Goal: Task Accomplishment & Management: Manage account settings

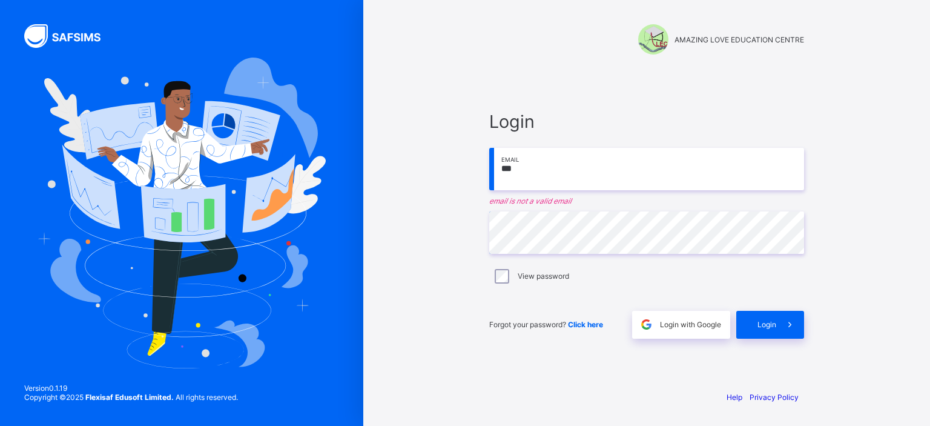
type input "**********"
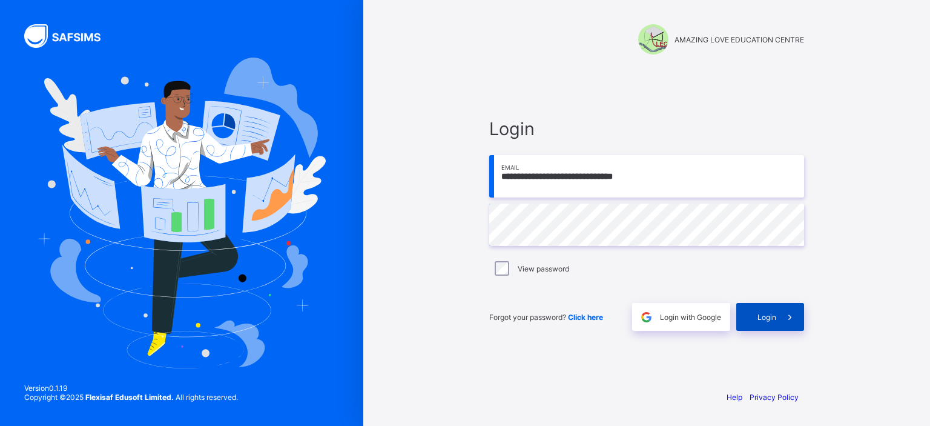
click at [752, 316] on div "Login" at bounding box center [770, 317] width 68 height 28
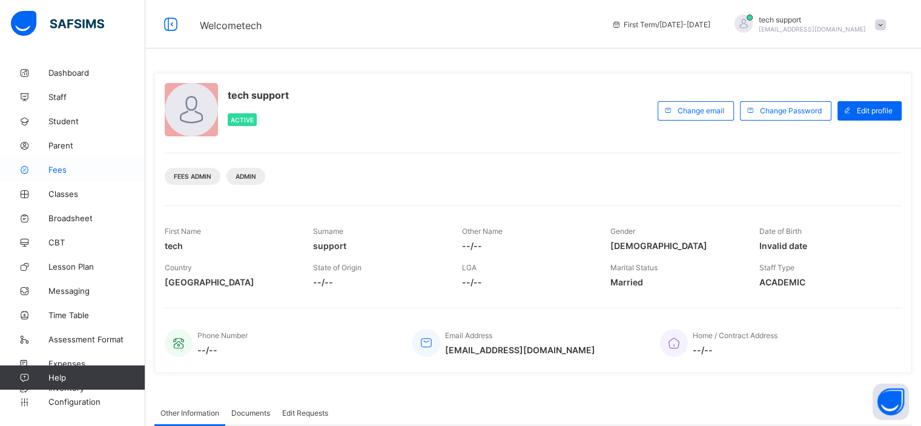
click at [65, 169] on span "Fees" at bounding box center [96, 170] width 97 height 10
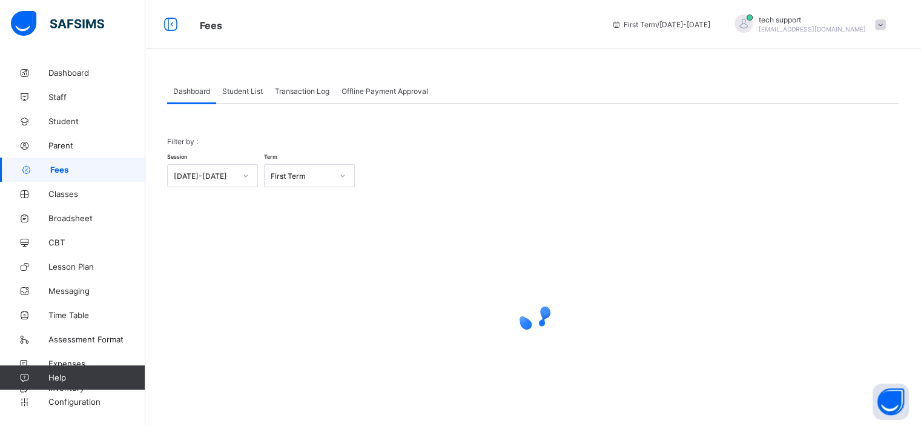
click at [251, 96] on div "Student List" at bounding box center [242, 91] width 53 height 24
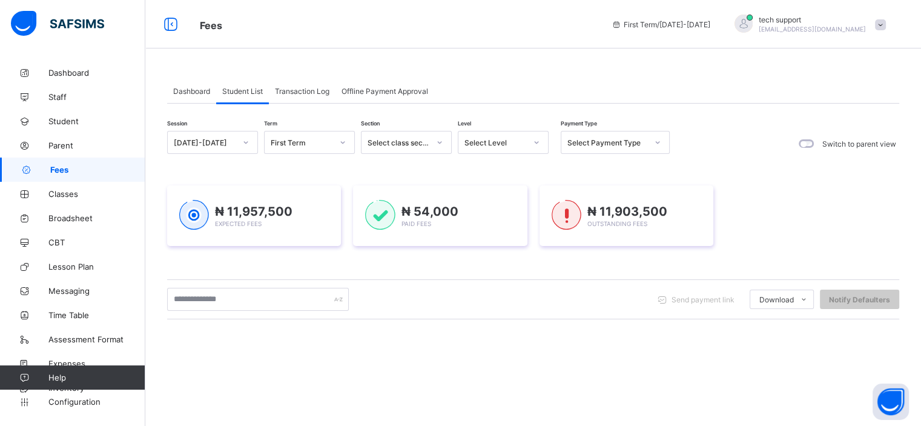
click at [876, 243] on div "₦ 11,957,500 Expected Fees ₦ 54,000 Paid Fees ₦ 11,903,500 Outstanding Fees" at bounding box center [533, 215] width 732 height 61
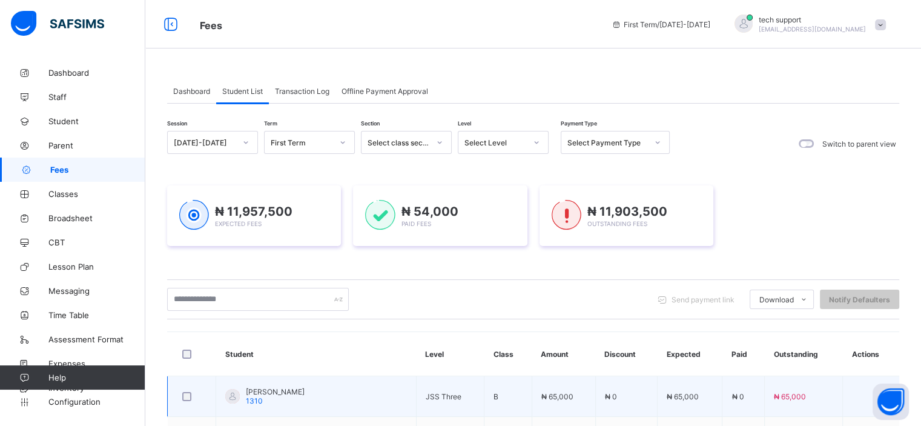
scroll to position [152, 0]
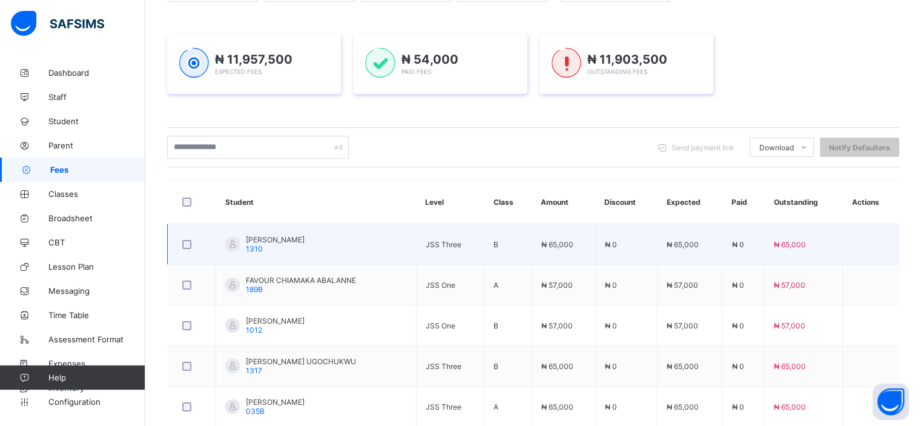
click at [286, 239] on span "[PERSON_NAME]" at bounding box center [275, 239] width 59 height 9
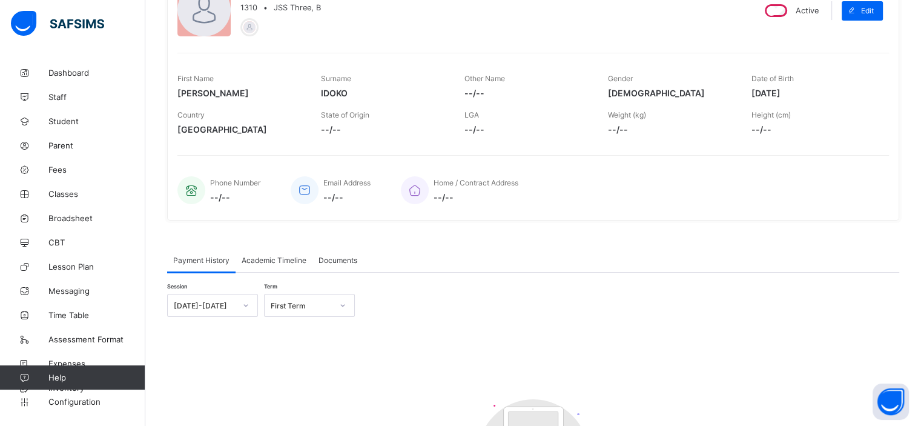
scroll to position [152, 0]
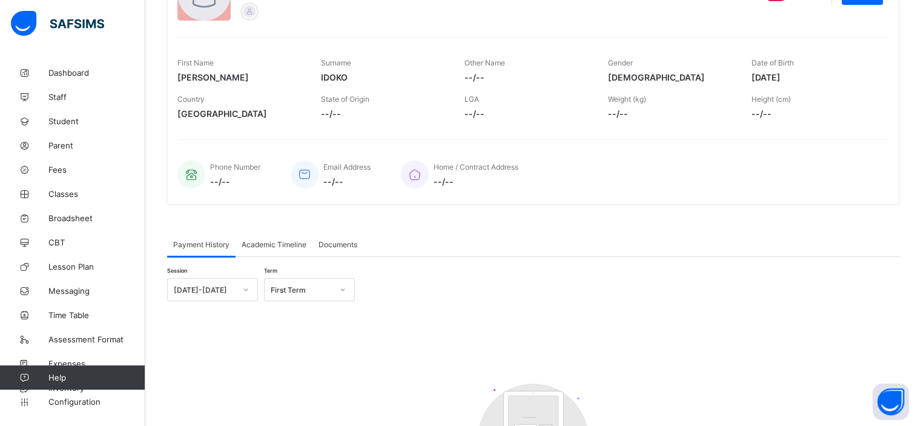
click at [278, 241] on span "Academic Timeline" at bounding box center [274, 244] width 65 height 9
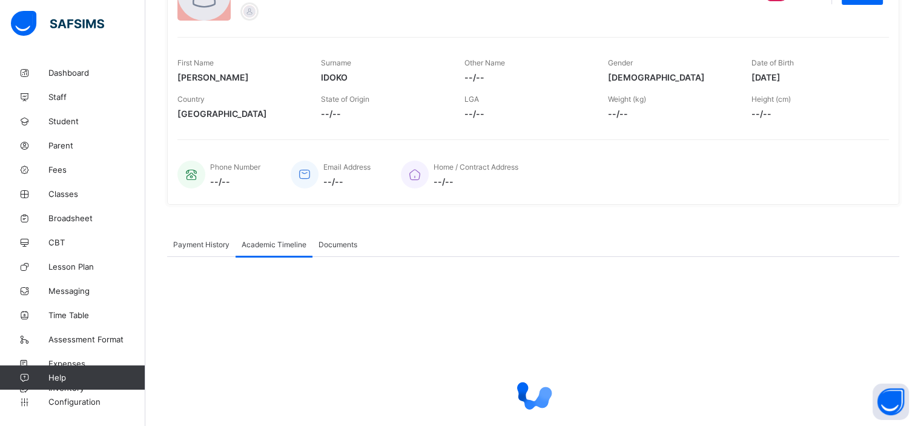
click at [216, 241] on span "Payment History" at bounding box center [201, 244] width 56 height 9
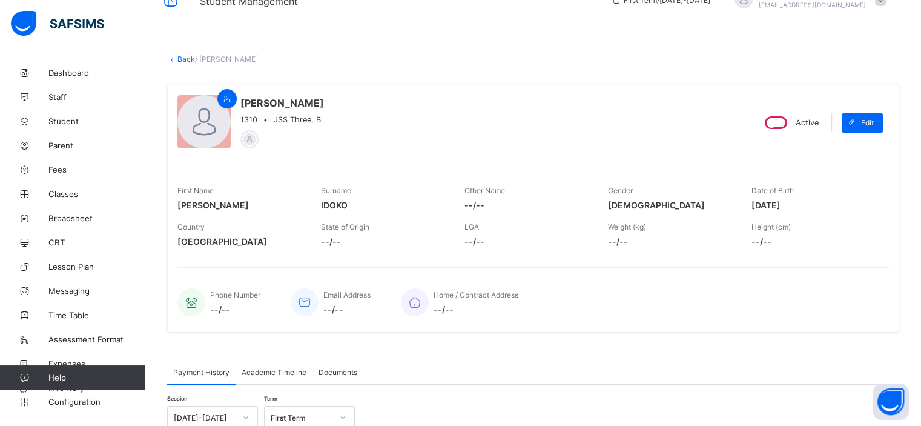
scroll to position [0, 0]
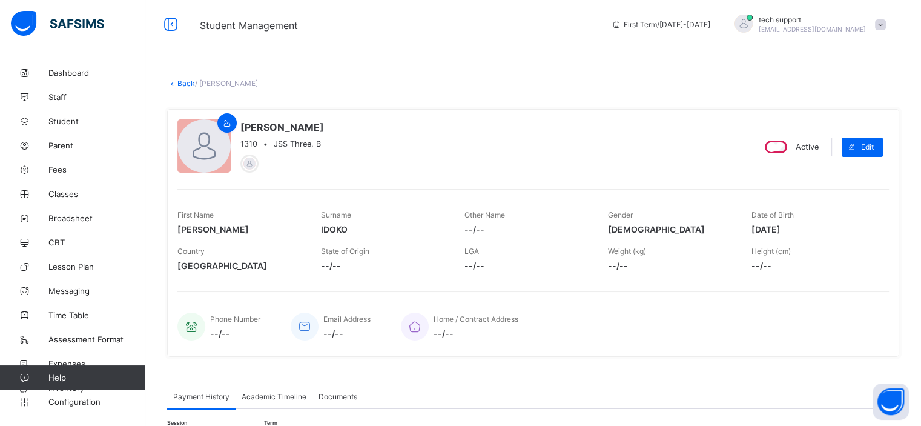
click at [182, 81] on link "Back" at bounding box center [186, 83] width 18 height 9
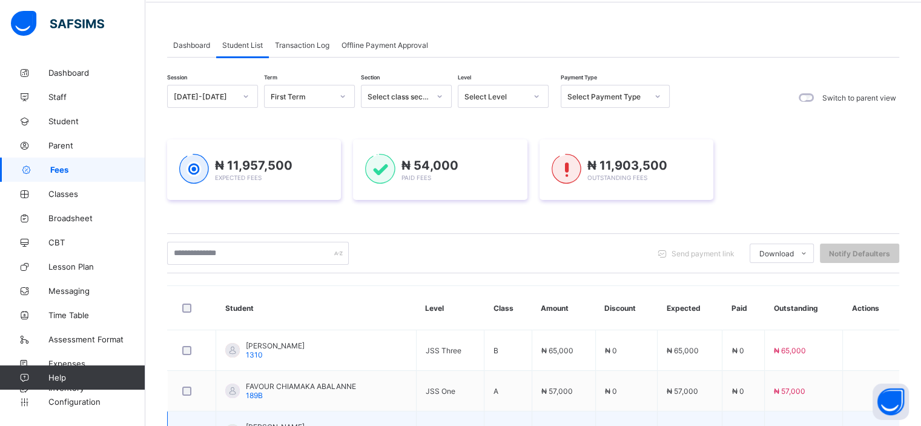
scroll to position [203, 0]
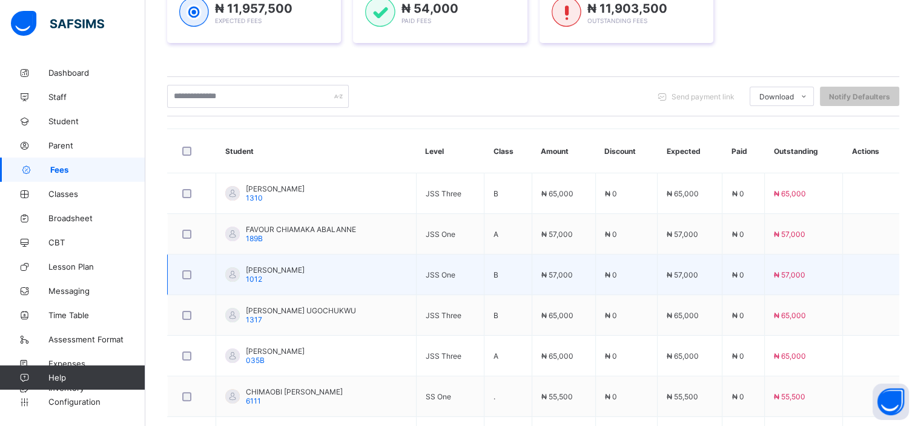
click at [276, 266] on span "[PERSON_NAME]" at bounding box center [275, 269] width 59 height 9
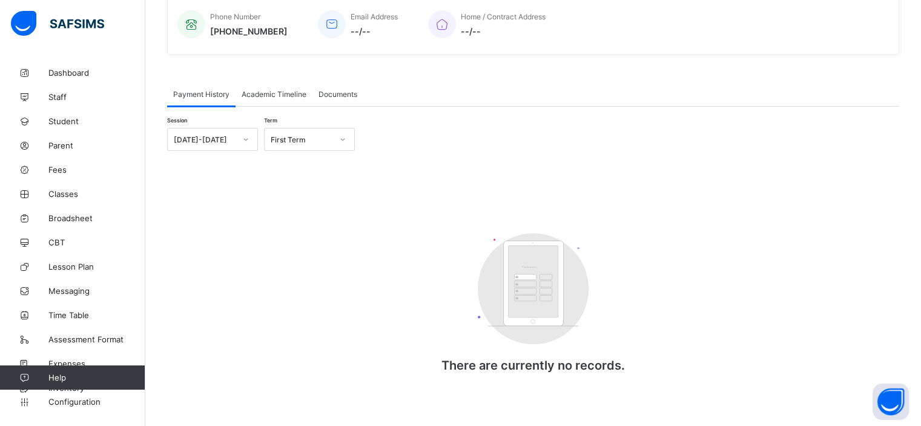
scroll to position [303, 0]
click at [275, 96] on span "Academic Timeline" at bounding box center [274, 93] width 65 height 9
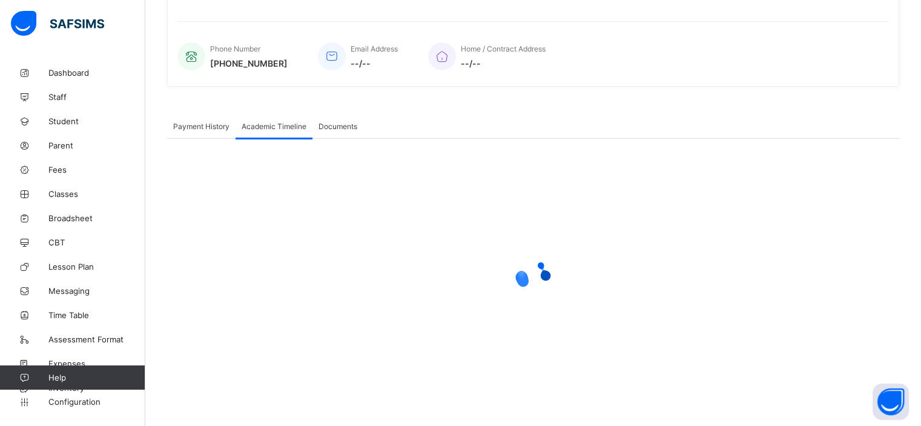
click at [212, 126] on span "Payment History" at bounding box center [201, 126] width 56 height 9
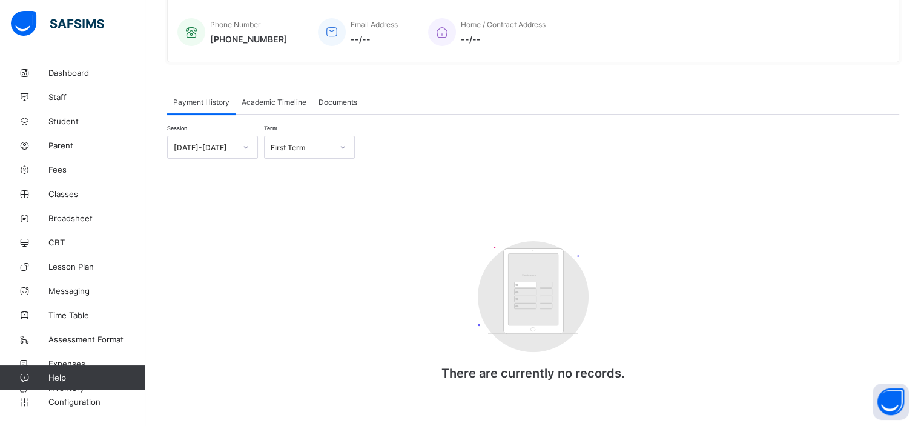
scroll to position [295, 0]
click at [266, 101] on span "Academic Timeline" at bounding box center [274, 101] width 65 height 9
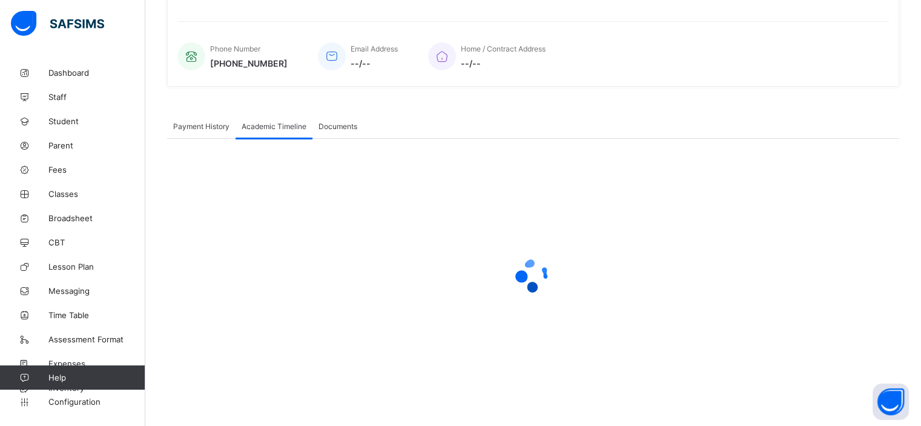
click at [220, 130] on div "Payment History" at bounding box center [201, 126] width 68 height 24
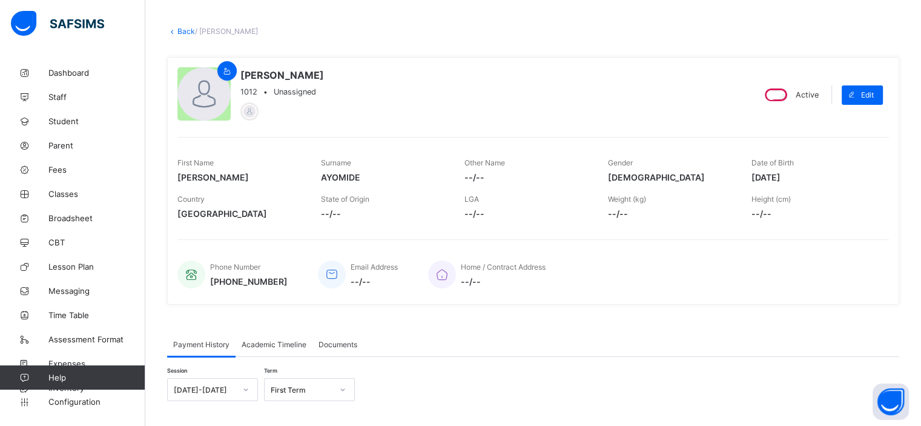
scroll to position [0, 0]
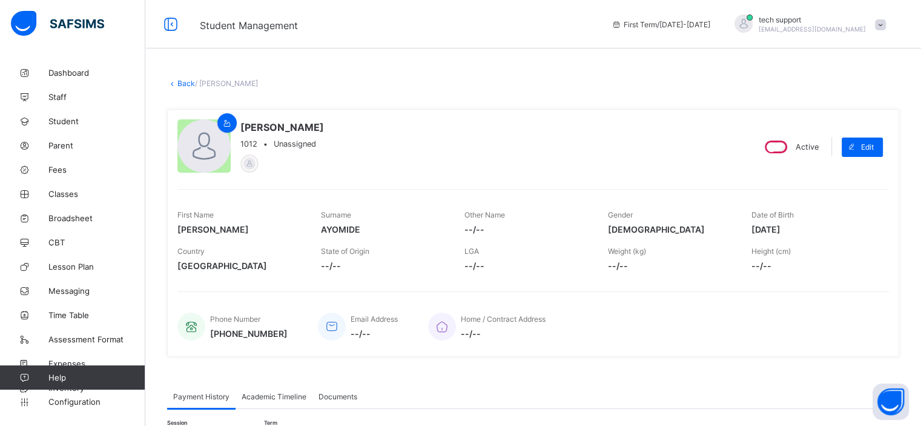
click at [886, 24] on span at bounding box center [880, 24] width 11 height 11
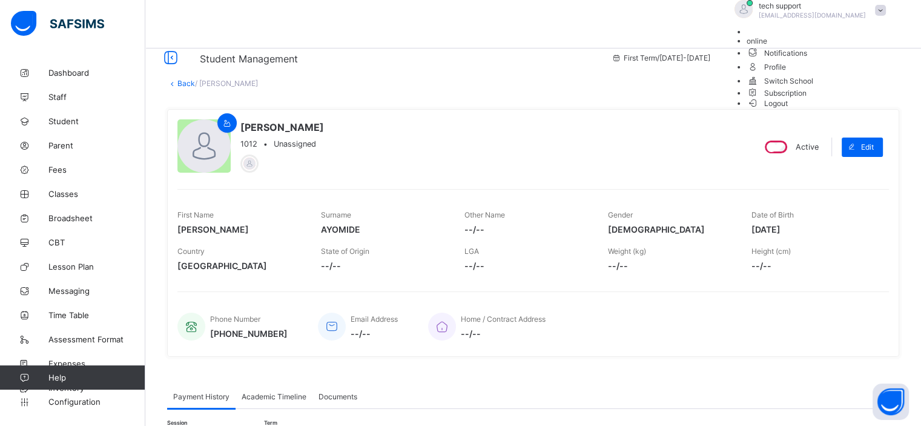
click at [788, 110] on span "Logout" at bounding box center [767, 103] width 42 height 13
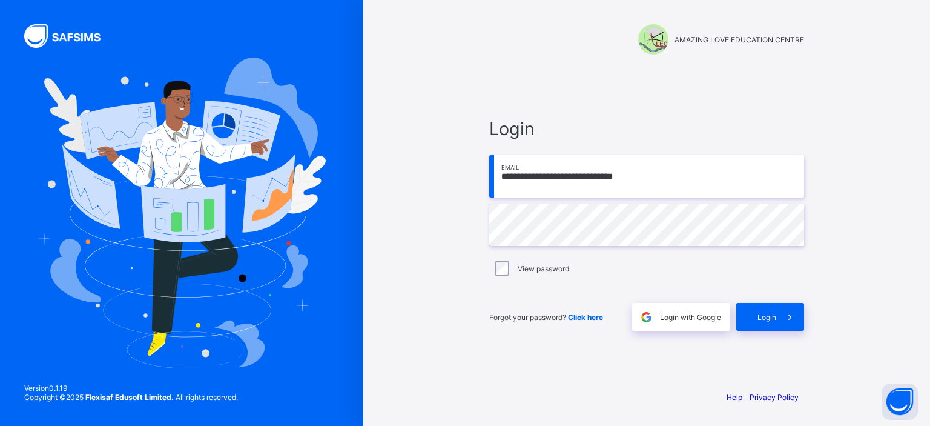
click at [660, 179] on input "**********" at bounding box center [646, 176] width 315 height 42
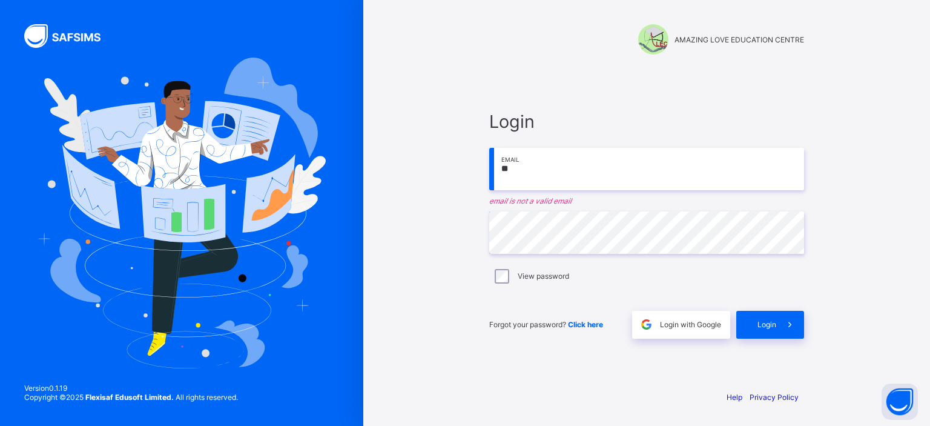
type input "*"
type input "**********"
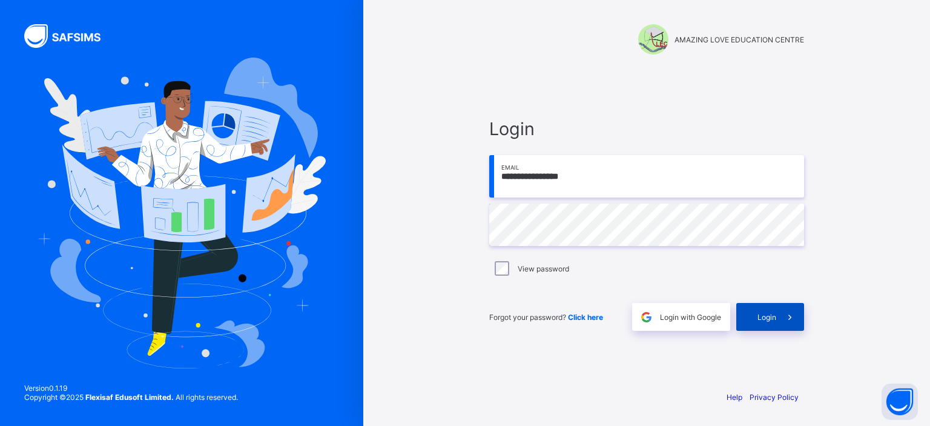
click at [765, 315] on span "Login" at bounding box center [766, 316] width 19 height 9
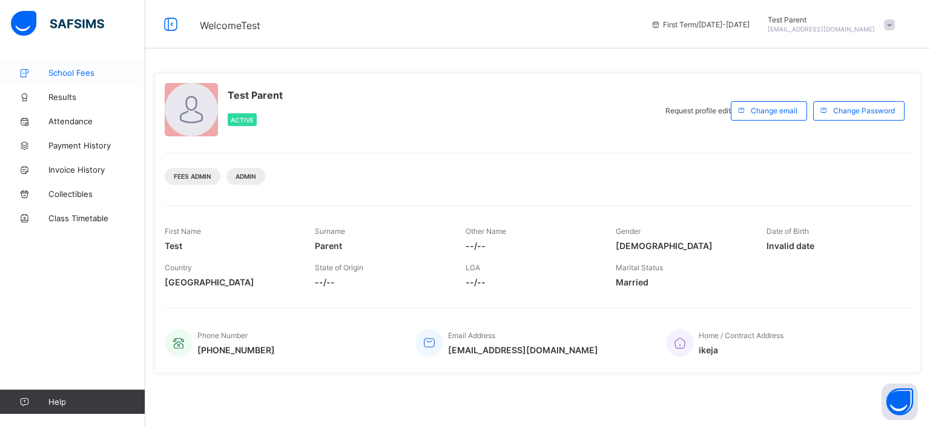
click at [76, 71] on span "School Fees" at bounding box center [96, 73] width 97 height 10
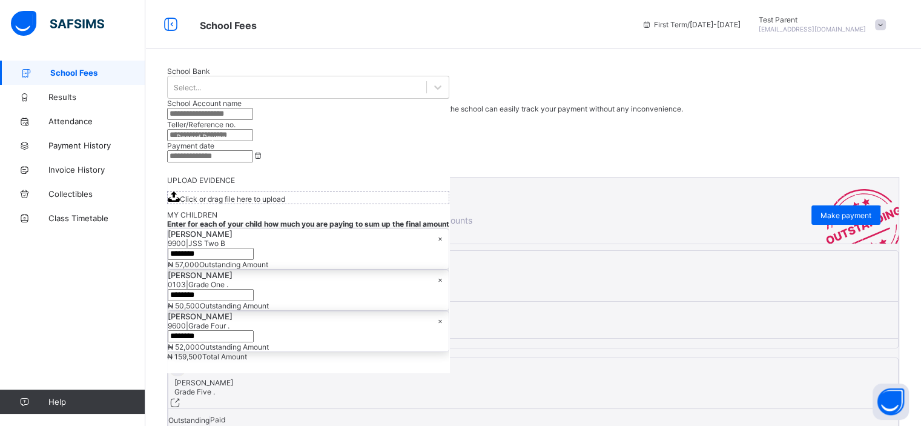
click at [232, 133] on span "Record Payment" at bounding box center [204, 137] width 56 height 9
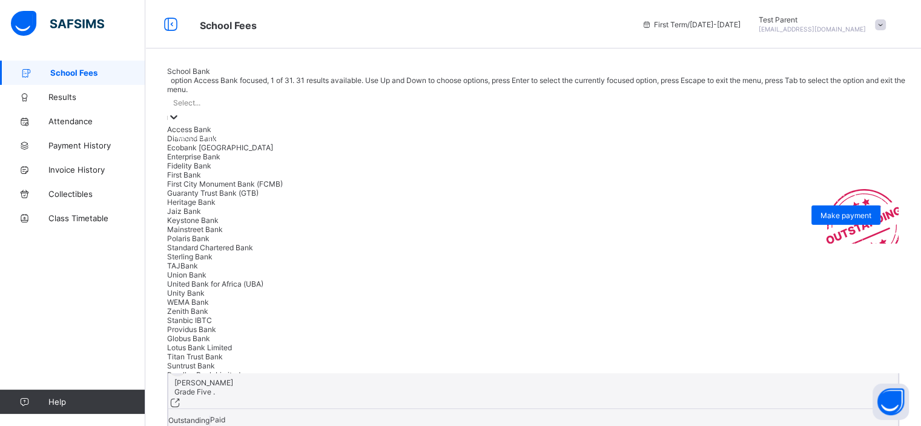
click at [705, 111] on div "Select..." at bounding box center [544, 102] width 754 height 17
click at [700, 143] on div "Diamond Bank" at bounding box center [544, 138] width 754 height 9
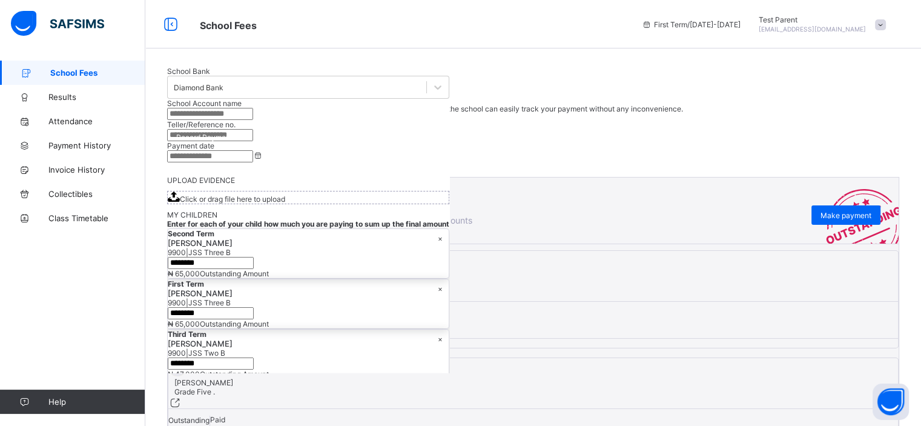
click at [253, 120] on input "text" at bounding box center [210, 114] width 86 height 12
type input "**********"
click at [253, 141] on input "text" at bounding box center [210, 135] width 86 height 12
type input "**********"
click at [253, 162] on input at bounding box center [210, 156] width 86 height 12
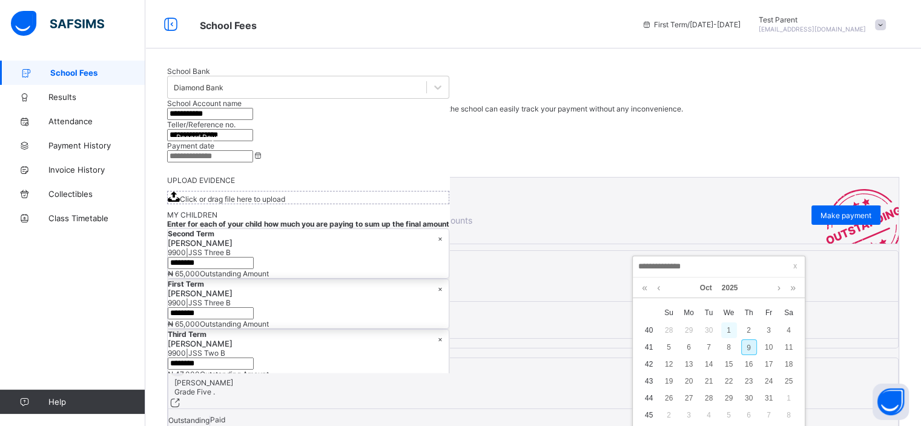
click at [726, 334] on div "1" at bounding box center [729, 330] width 16 height 16
type input "**********"
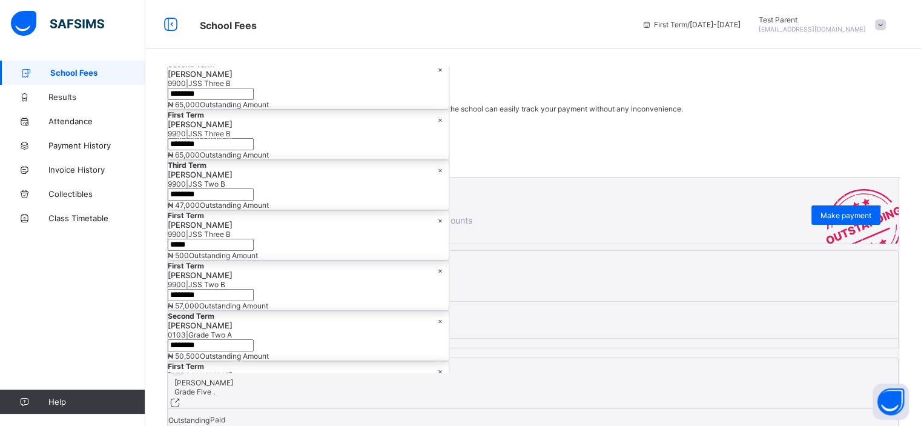
scroll to position [171, 0]
click at [254, 98] on input "currency" at bounding box center [211, 92] width 86 height 12
type input "*******"
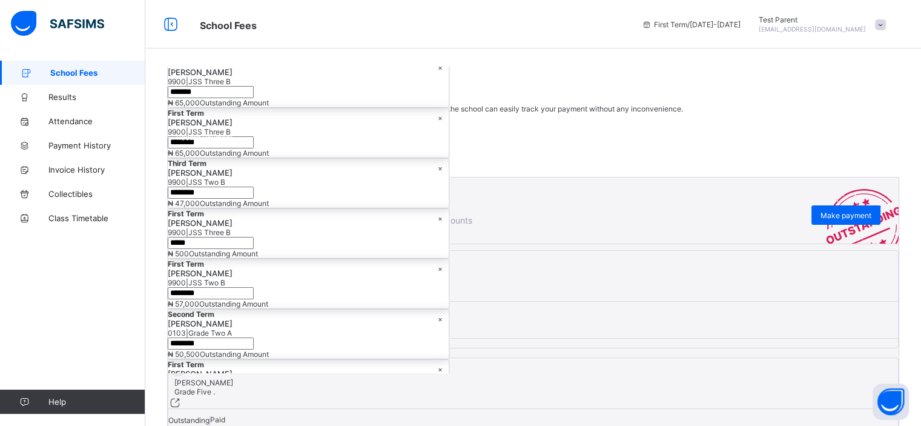
scroll to position [0, 0]
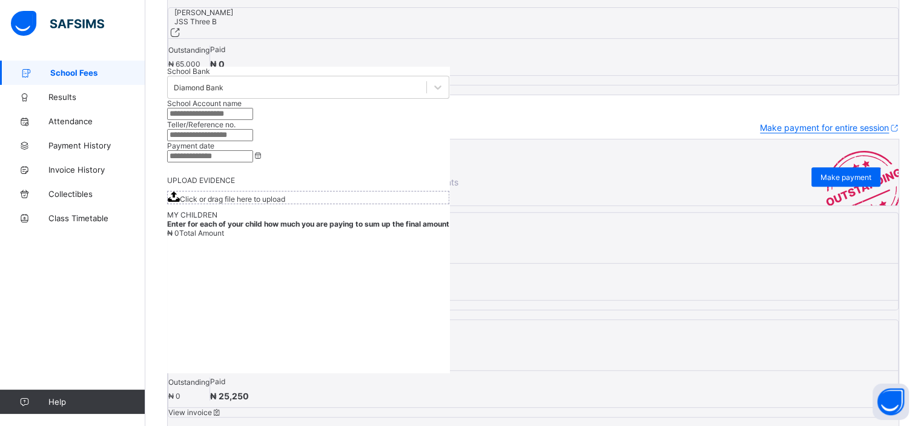
scroll to position [464, 0]
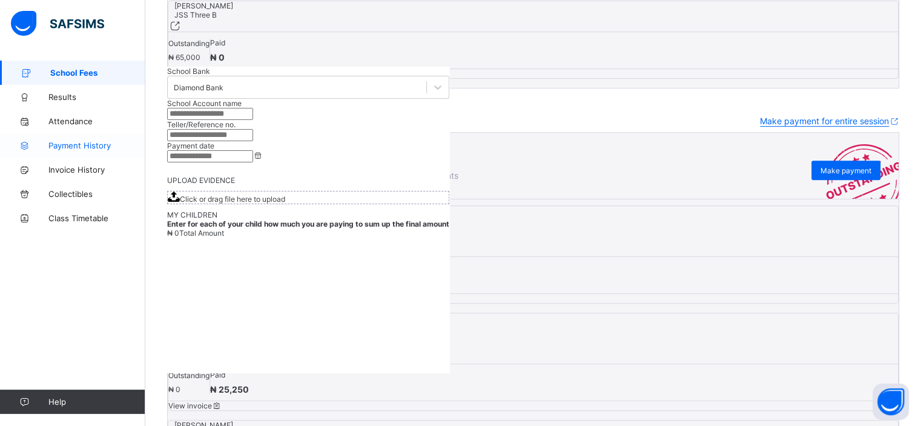
click at [70, 145] on span "Payment History" at bounding box center [96, 145] width 97 height 10
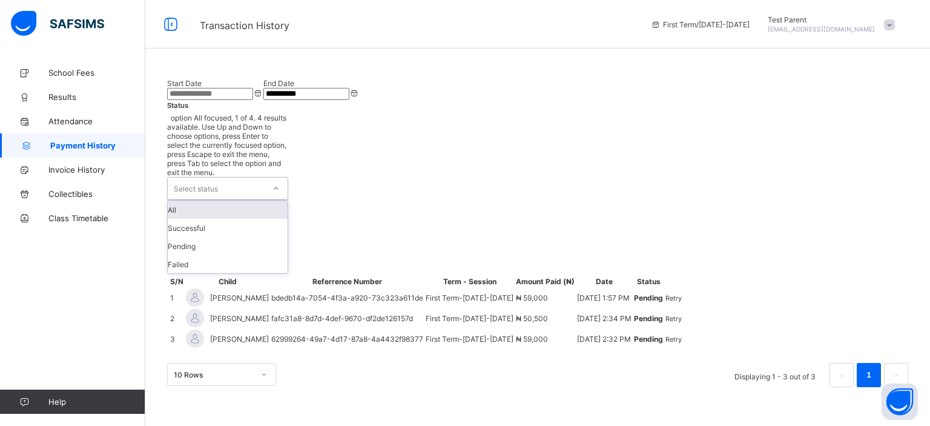
click at [265, 177] on div "Select status" at bounding box center [216, 188] width 97 height 22
click at [288, 237] on div "Pending" at bounding box center [228, 246] width 120 height 18
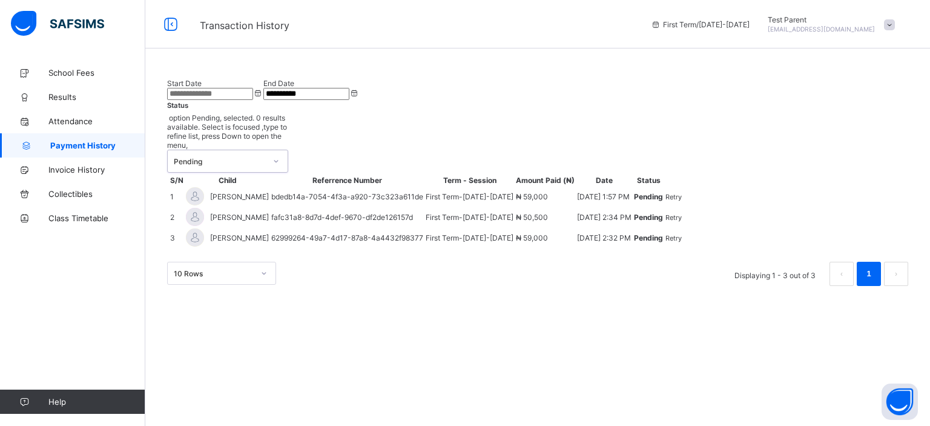
click at [280, 155] on icon at bounding box center [275, 161] width 7 height 12
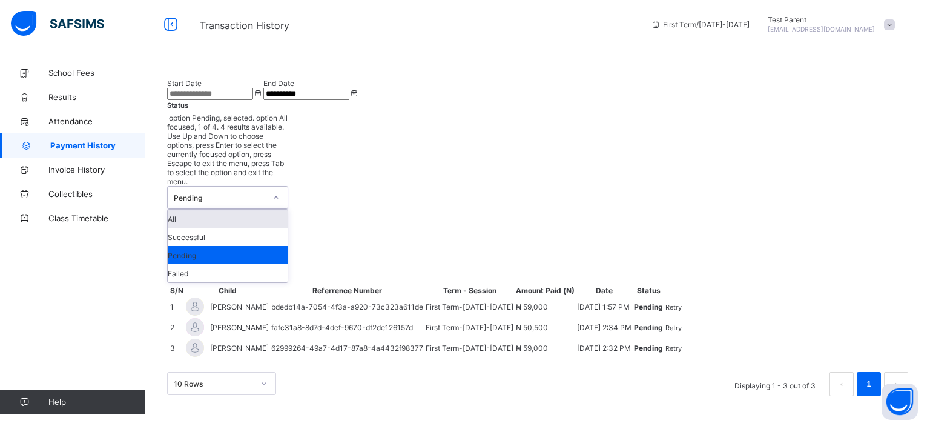
click at [288, 209] on div "All" at bounding box center [228, 218] width 120 height 18
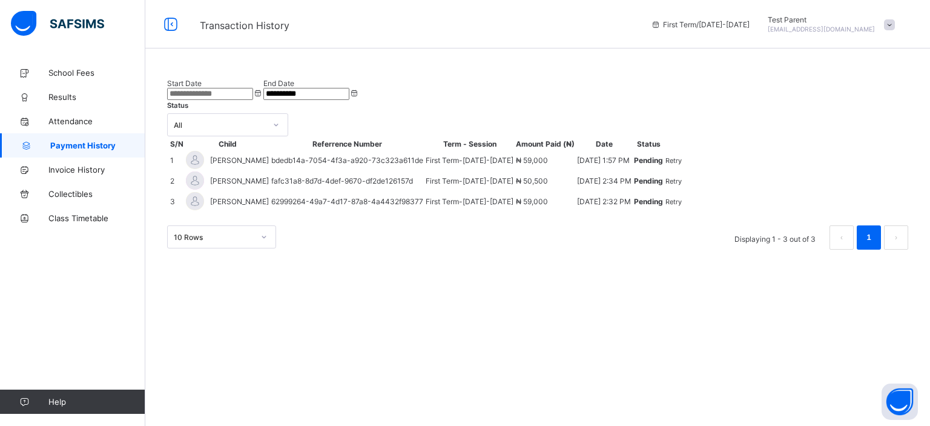
click at [682, 165] on span "Retry" at bounding box center [673, 160] width 16 height 8
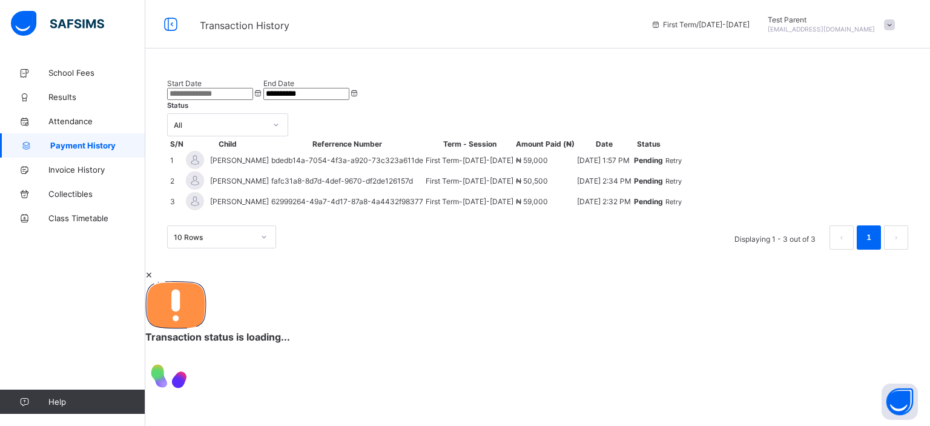
click at [153, 268] on span "×" at bounding box center [148, 274] width 7 height 13
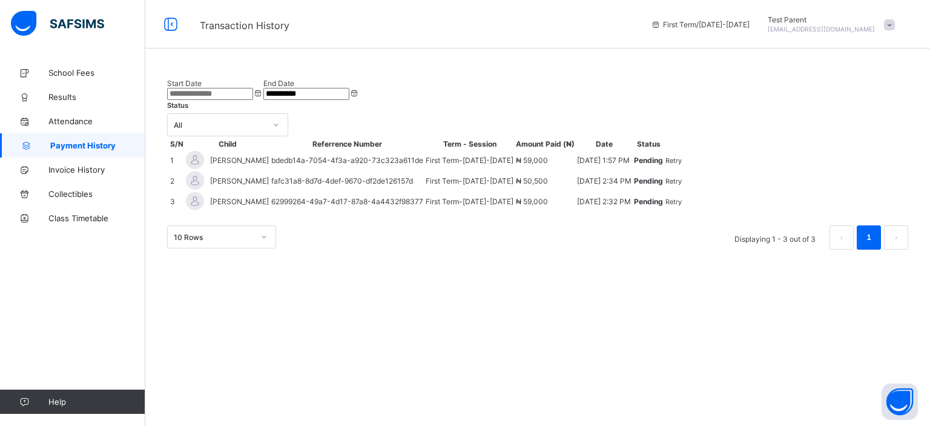
click at [886, 28] on span at bounding box center [889, 24] width 11 height 11
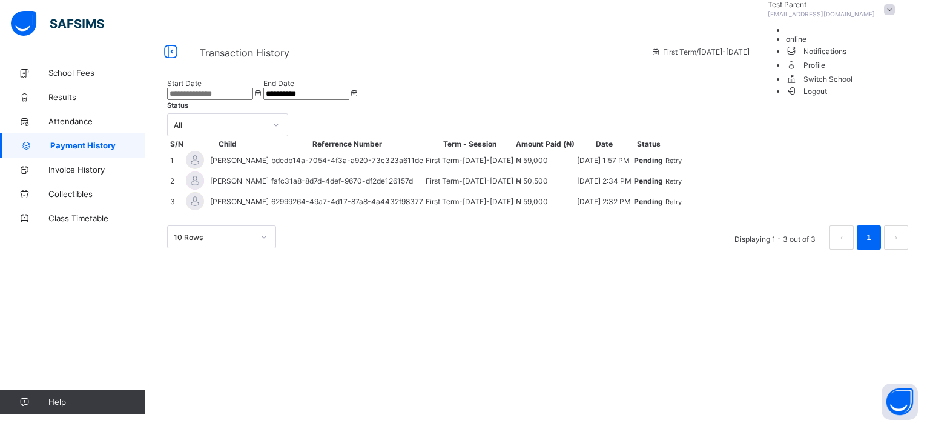
click at [827, 97] on span "Logout" at bounding box center [807, 91] width 42 height 13
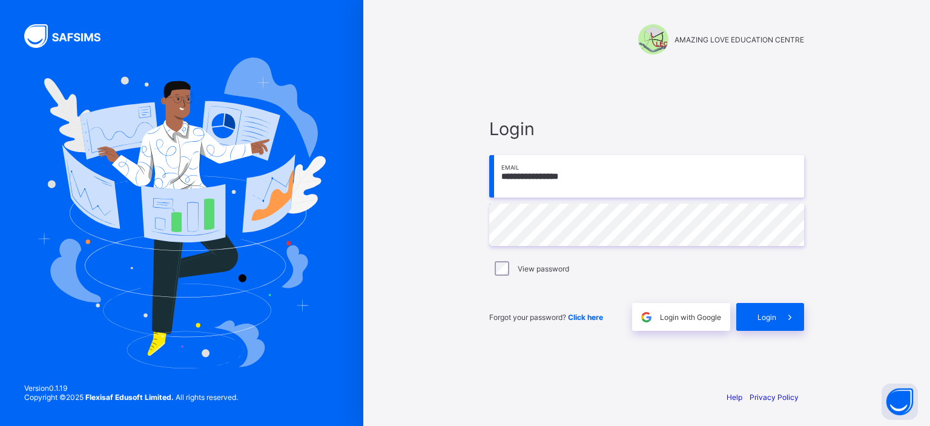
click at [598, 175] on input "**********" at bounding box center [646, 176] width 315 height 42
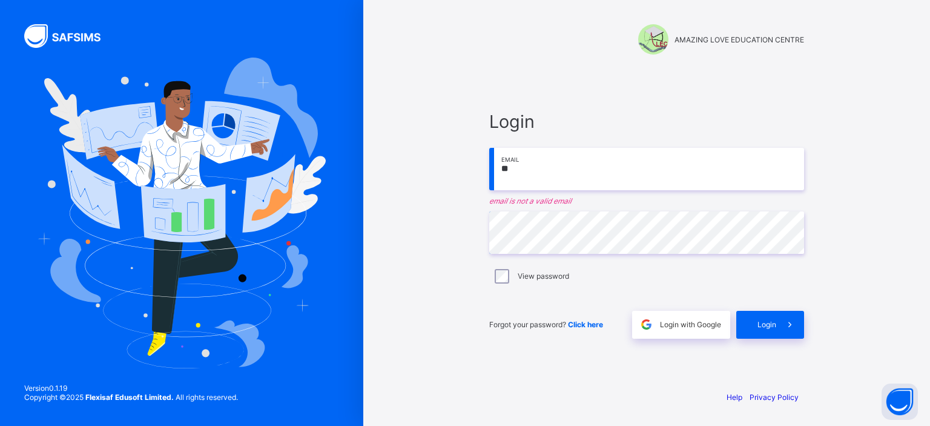
type input "*"
type input "**********"
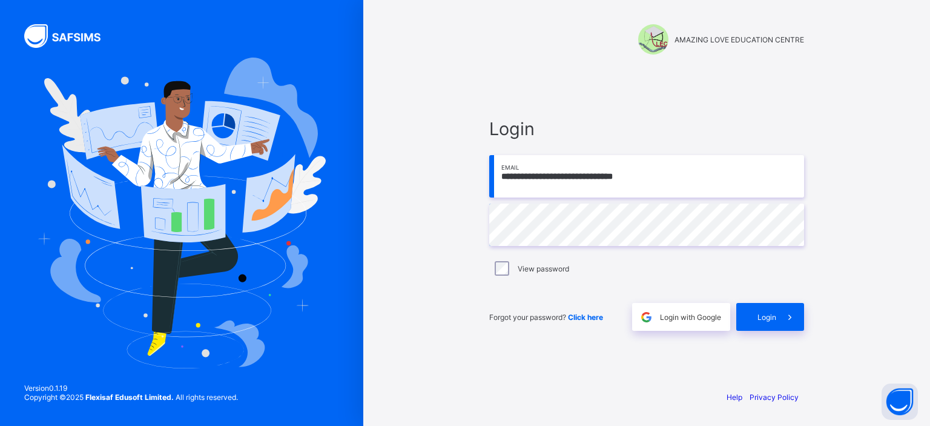
click at [770, 299] on div "Forgot your password? Click here Login with Google Login" at bounding box center [646, 311] width 315 height 40
click at [770, 317] on span "Login" at bounding box center [766, 316] width 19 height 9
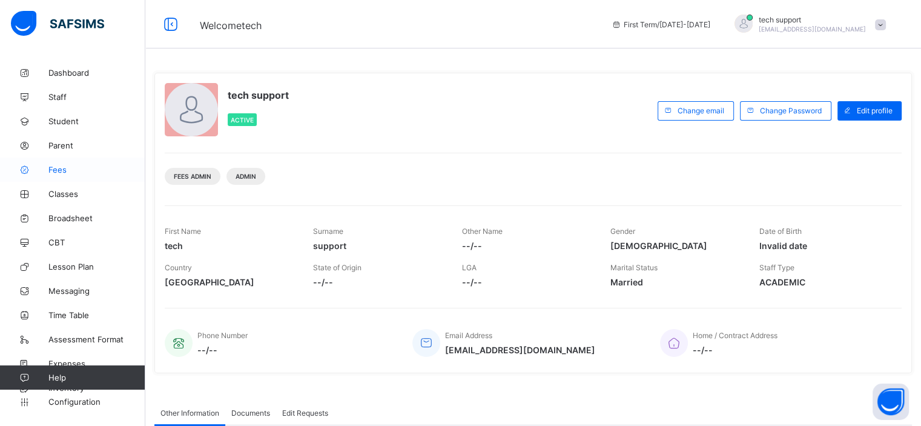
click at [93, 179] on link "Fees" at bounding box center [72, 169] width 145 height 24
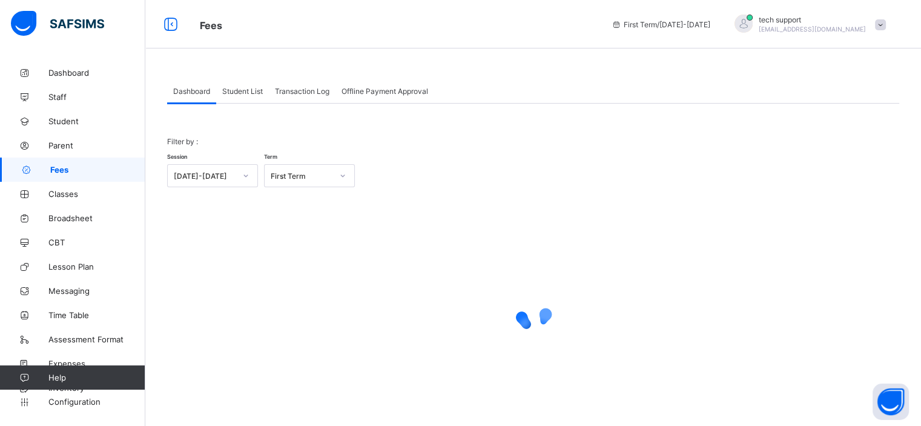
click at [246, 96] on div "Student List" at bounding box center [242, 91] width 53 height 24
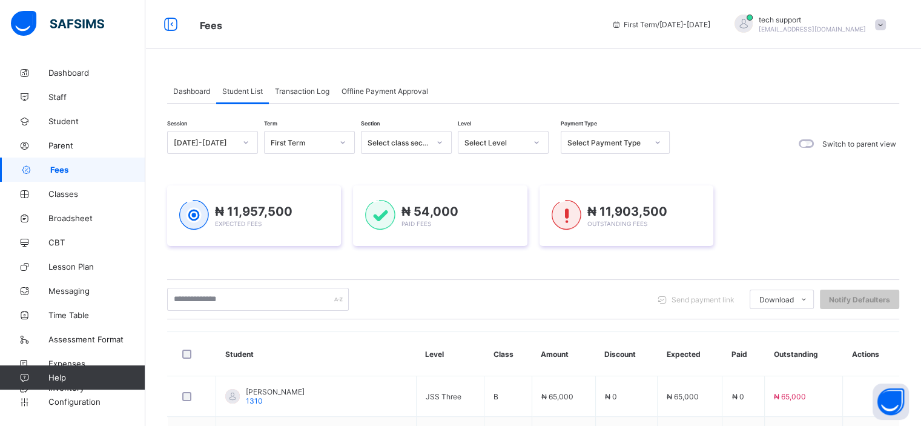
scroll to position [38, 0]
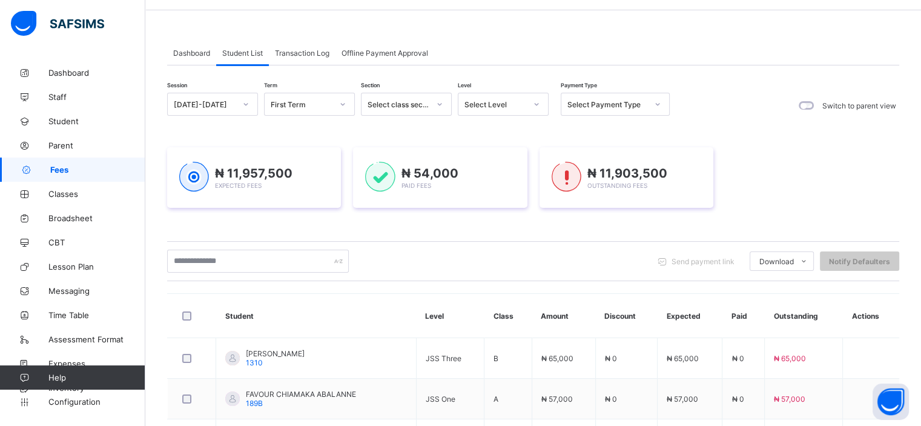
click at [308, 60] on div "Transaction Log" at bounding box center [302, 53] width 67 height 24
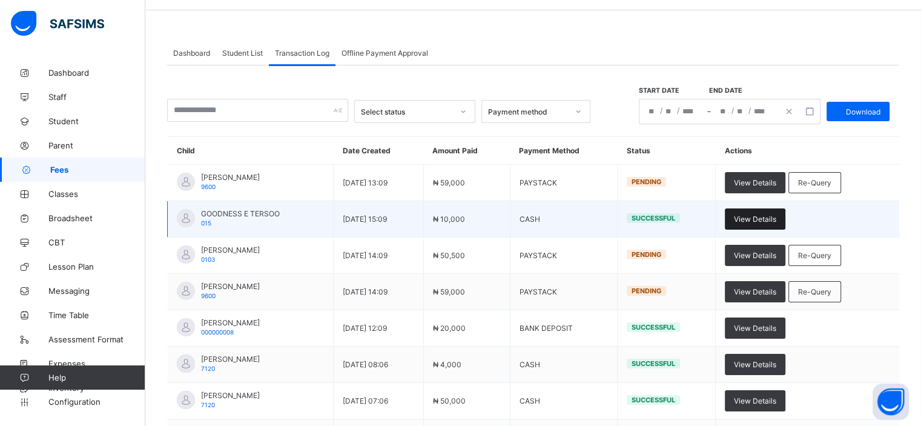
click at [776, 220] on span "View Details" at bounding box center [755, 218] width 42 height 9
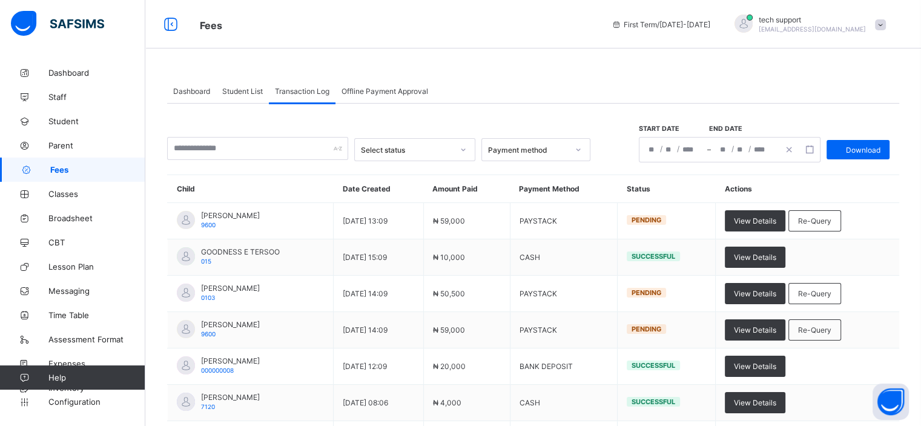
click at [195, 94] on span "Dashboard" at bounding box center [191, 91] width 37 height 9
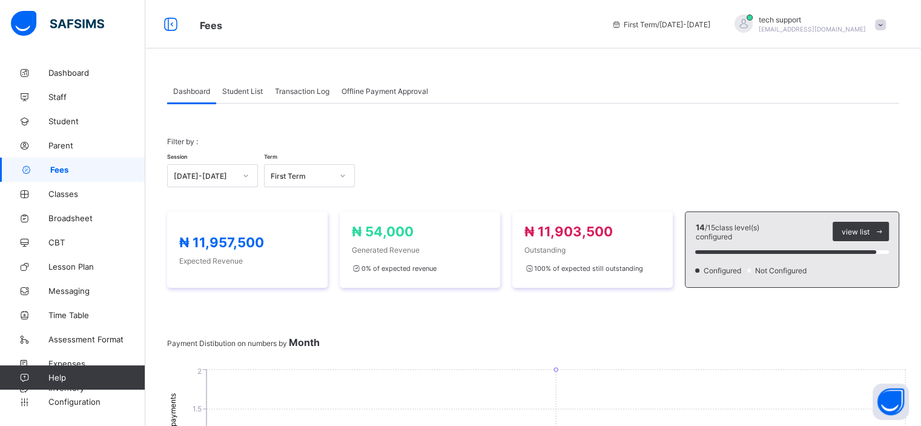
scroll to position [39, 0]
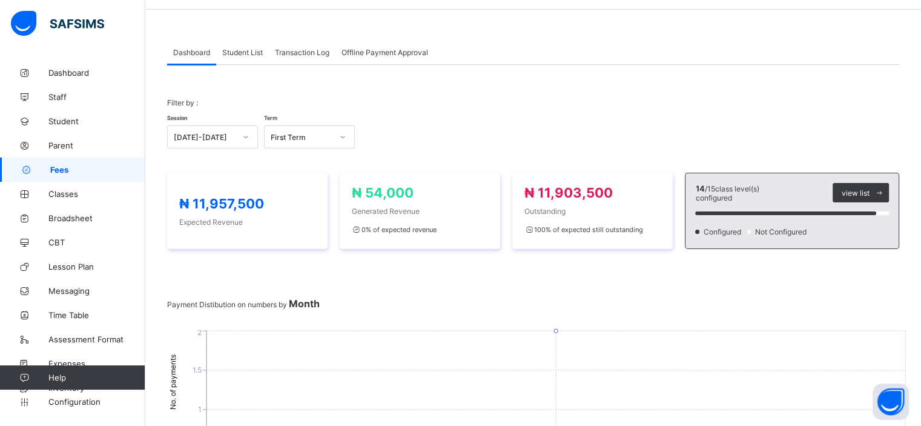
click at [252, 59] on div "Student List" at bounding box center [242, 52] width 53 height 24
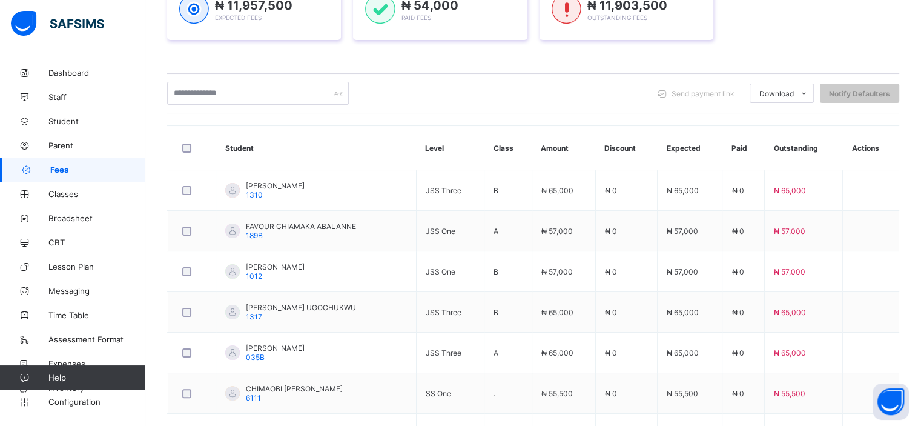
scroll to position [207, 0]
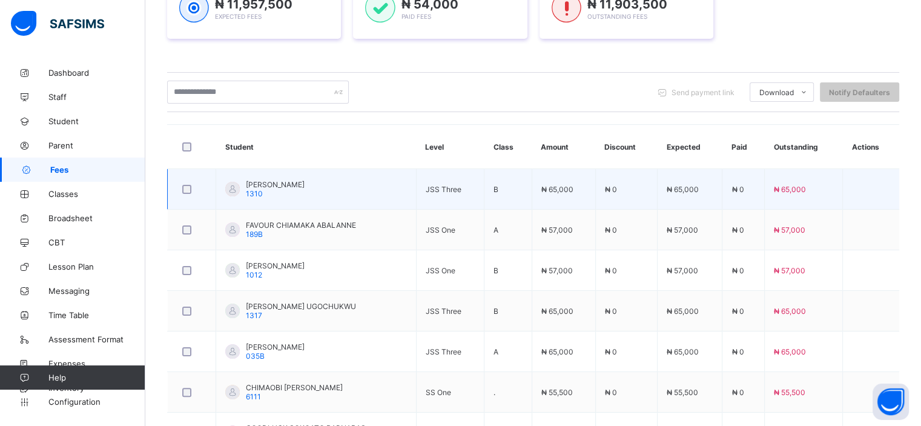
click at [292, 189] on div "[PERSON_NAME] 1310" at bounding box center [275, 189] width 59 height 18
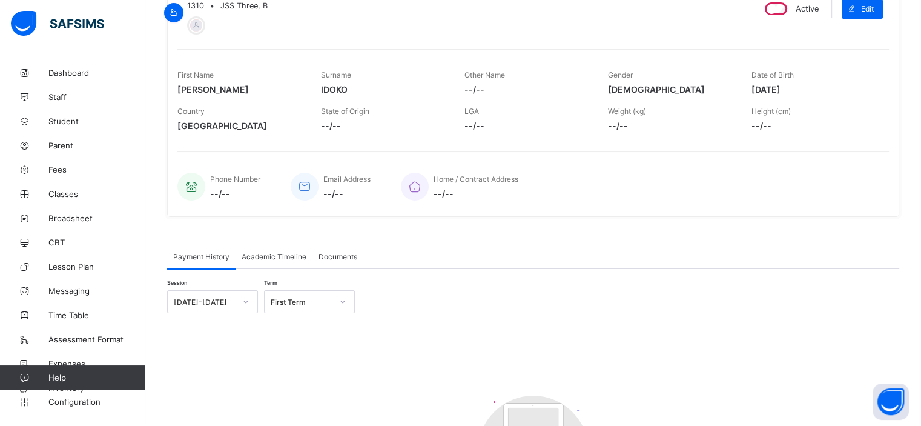
scroll to position [207, 0]
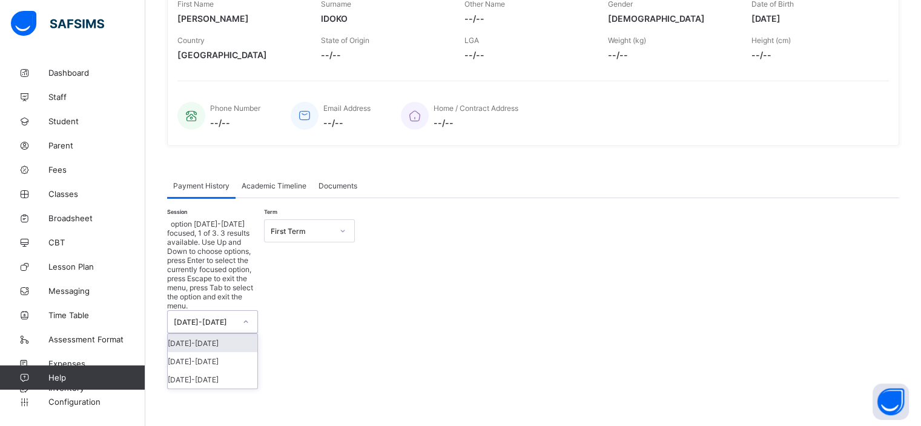
click at [249, 312] on div at bounding box center [245, 321] width 21 height 19
click at [231, 352] on div "[DATE]-[DATE]" at bounding box center [213, 361] width 90 height 18
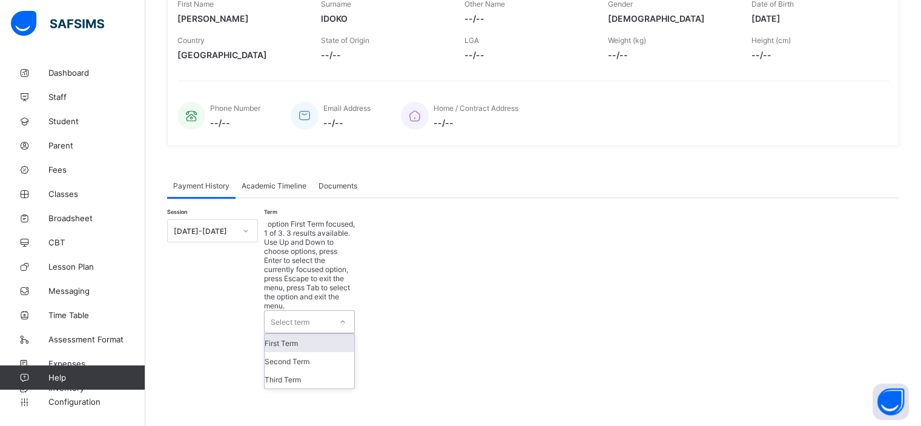
drag, startPoint x: 317, startPoint y: 236, endPoint x: 313, endPoint y: 263, distance: 27.6
click at [313, 263] on div "option First Term focused, 1 of 3. 3 results available. Use Up and Down to choo…" at bounding box center [309, 303] width 91 height 169
click at [313, 334] on div "First Term" at bounding box center [310, 343] width 90 height 18
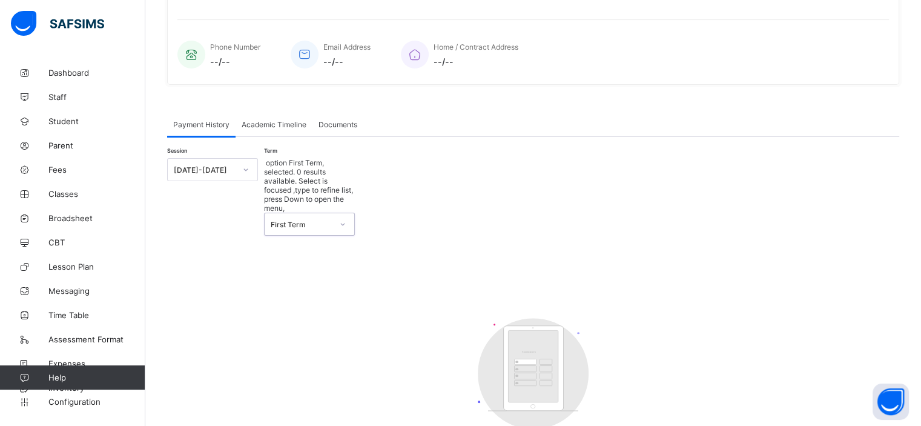
scroll to position [273, 0]
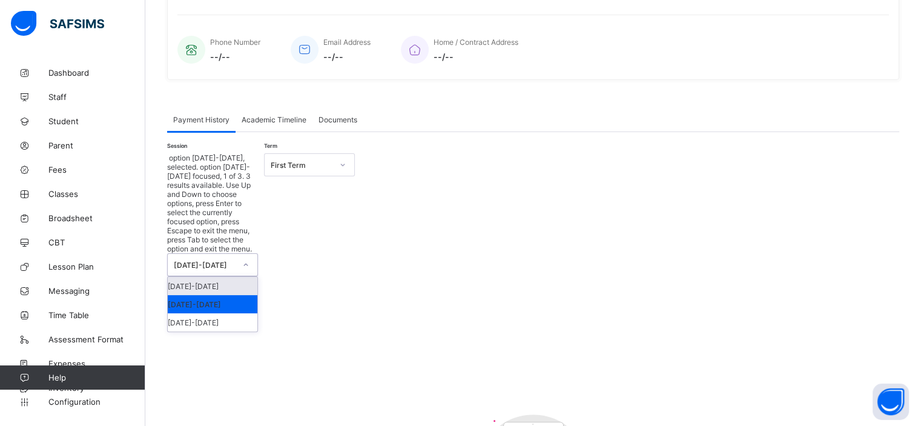
click at [245, 258] on icon at bounding box center [245, 264] width 7 height 12
click at [228, 313] on div "[DATE]-[DATE]" at bounding box center [213, 322] width 90 height 18
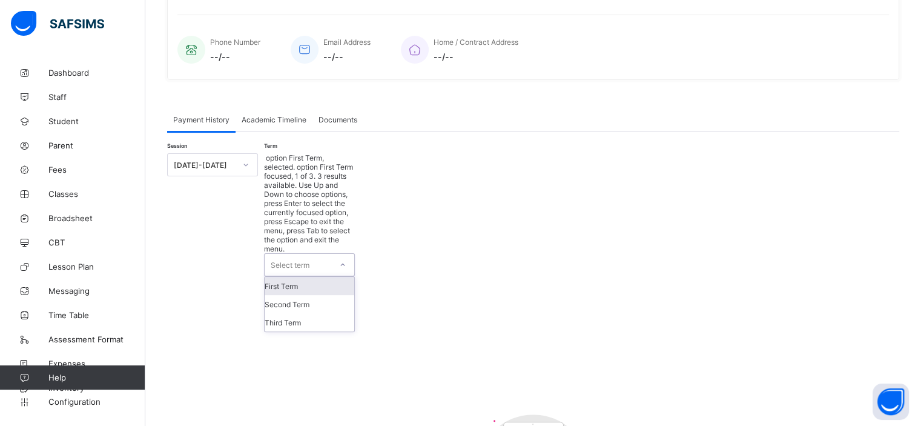
click at [328, 254] on div "Select term" at bounding box center [298, 265] width 67 height 22
click at [326, 277] on div "First Term" at bounding box center [310, 286] width 90 height 18
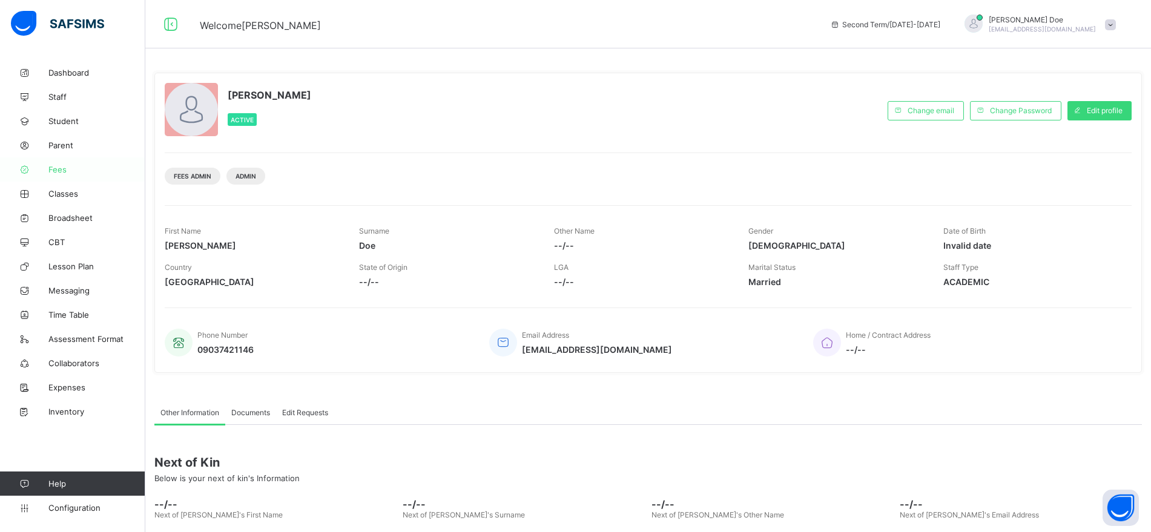
click at [62, 167] on span "Fees" at bounding box center [96, 170] width 97 height 10
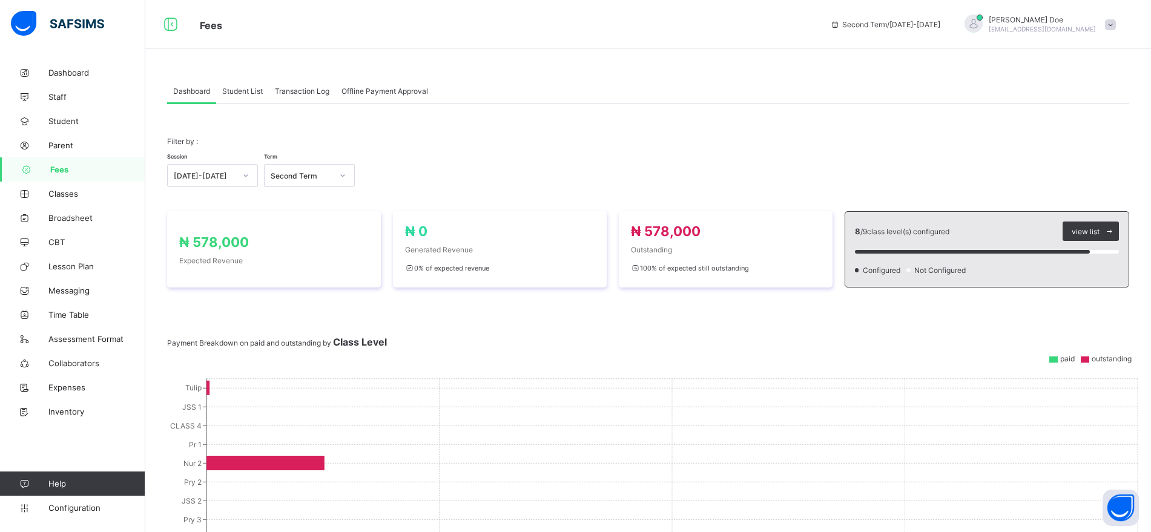
click at [251, 88] on span "Student List" at bounding box center [242, 91] width 41 height 9
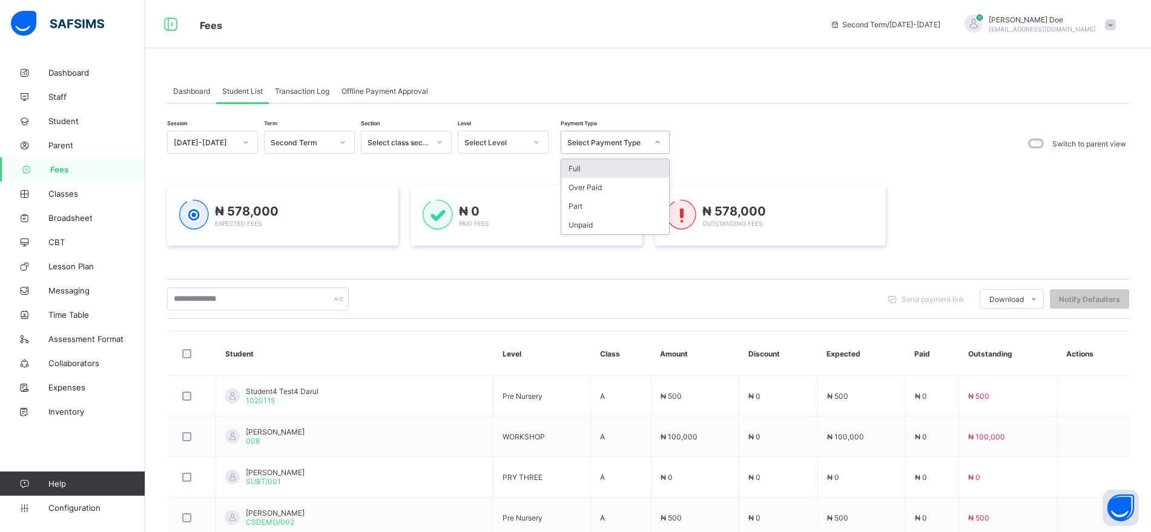
click at [597, 146] on div "Select Payment Type" at bounding box center [607, 142] width 80 height 9
click at [604, 163] on div "Full" at bounding box center [615, 168] width 108 height 19
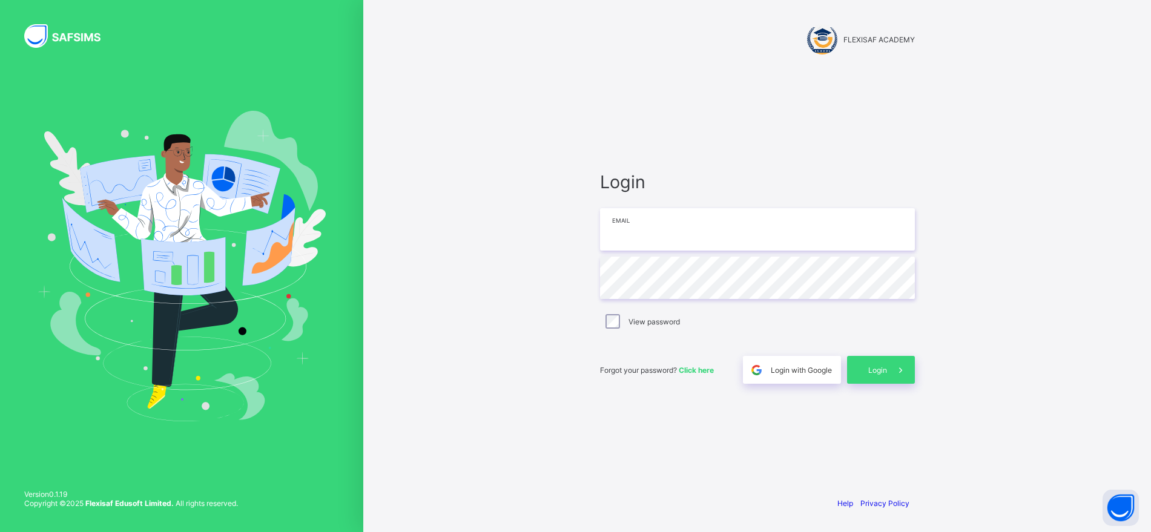
type input "**********"
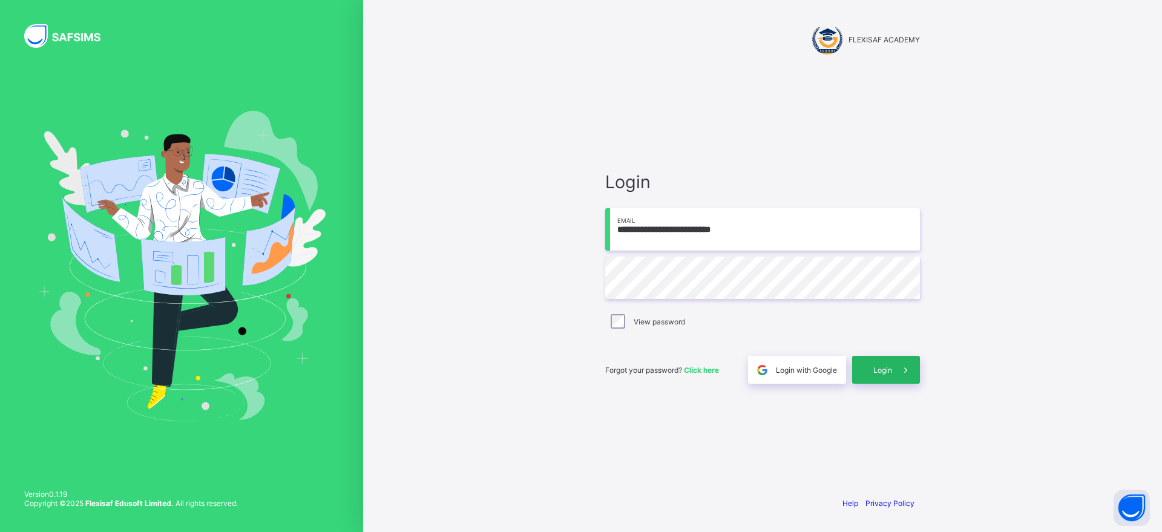
click at [879, 366] on span "Login" at bounding box center [883, 370] width 19 height 9
